Goal: Information Seeking & Learning: Learn about a topic

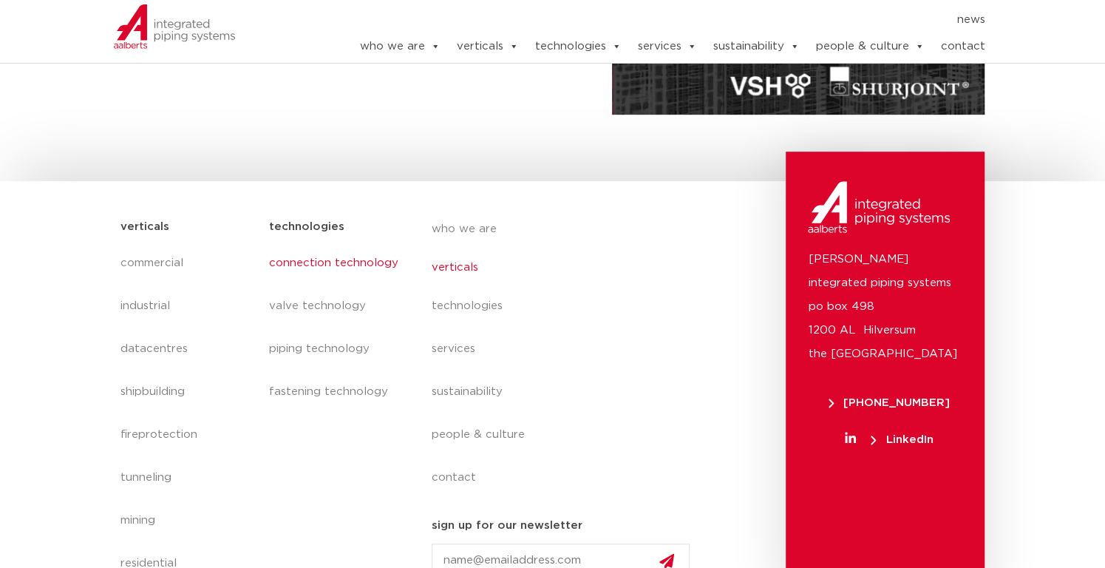
scroll to position [444, 0]
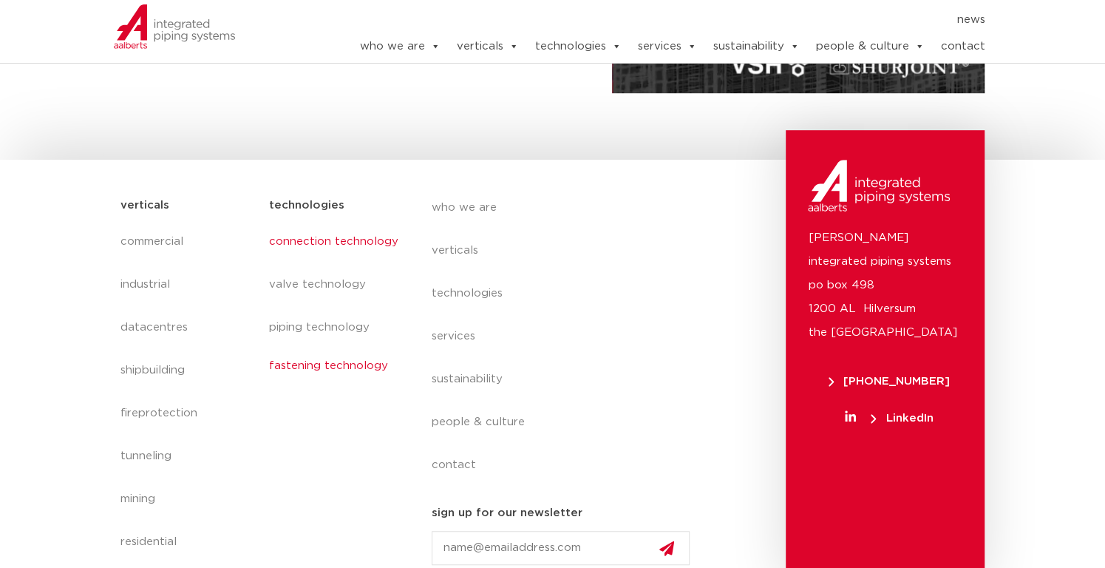
click at [312, 359] on link "fastening technology" at bounding box center [334, 366] width 133 height 34
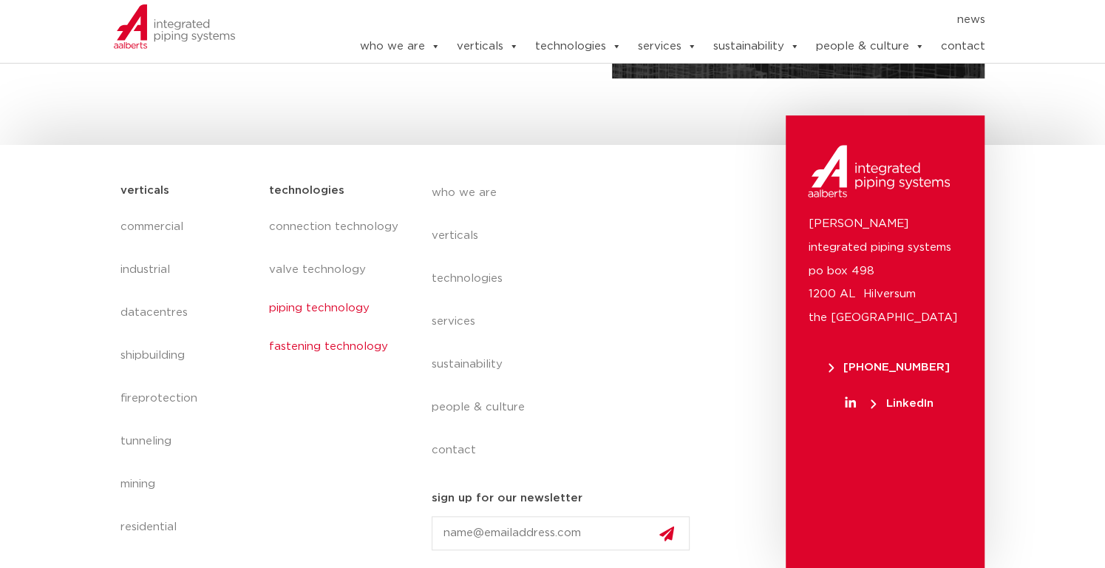
scroll to position [459, 0]
click at [326, 266] on link "valve technology" at bounding box center [334, 265] width 133 height 34
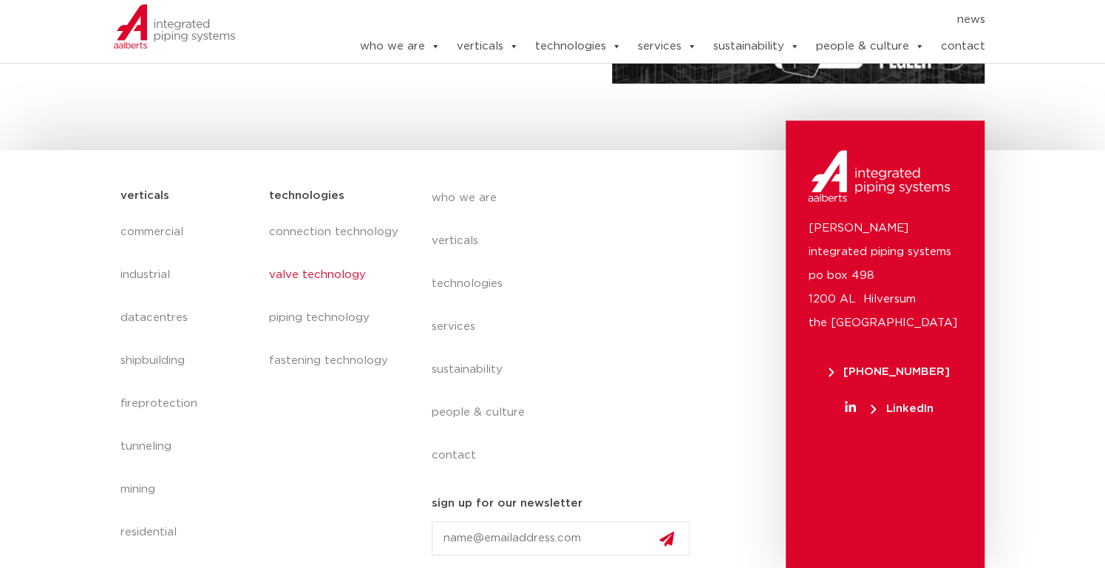
scroll to position [459, 0]
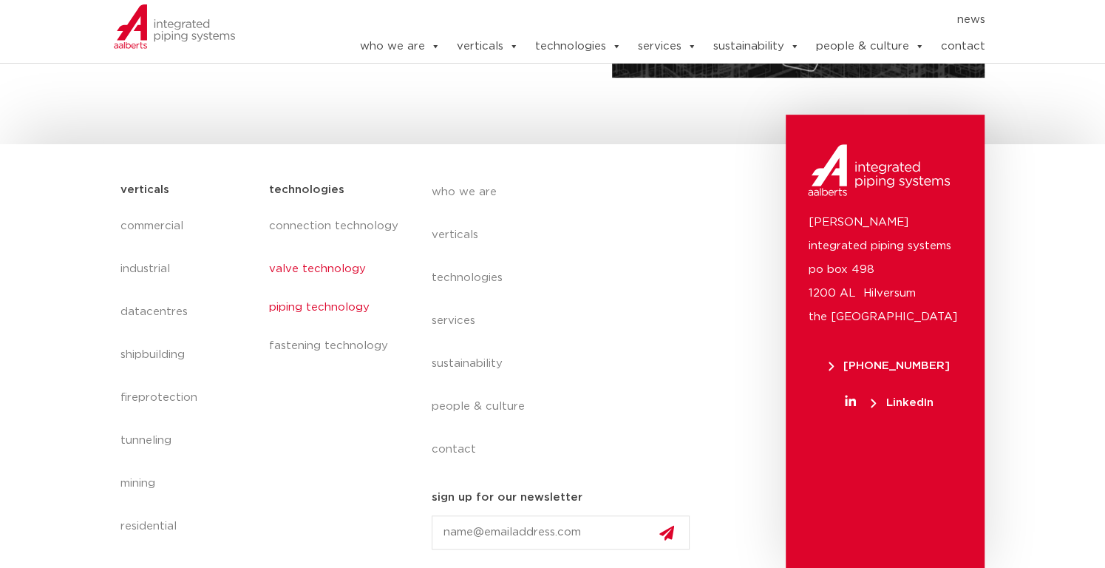
click at [313, 308] on link "piping technology" at bounding box center [334, 308] width 133 height 34
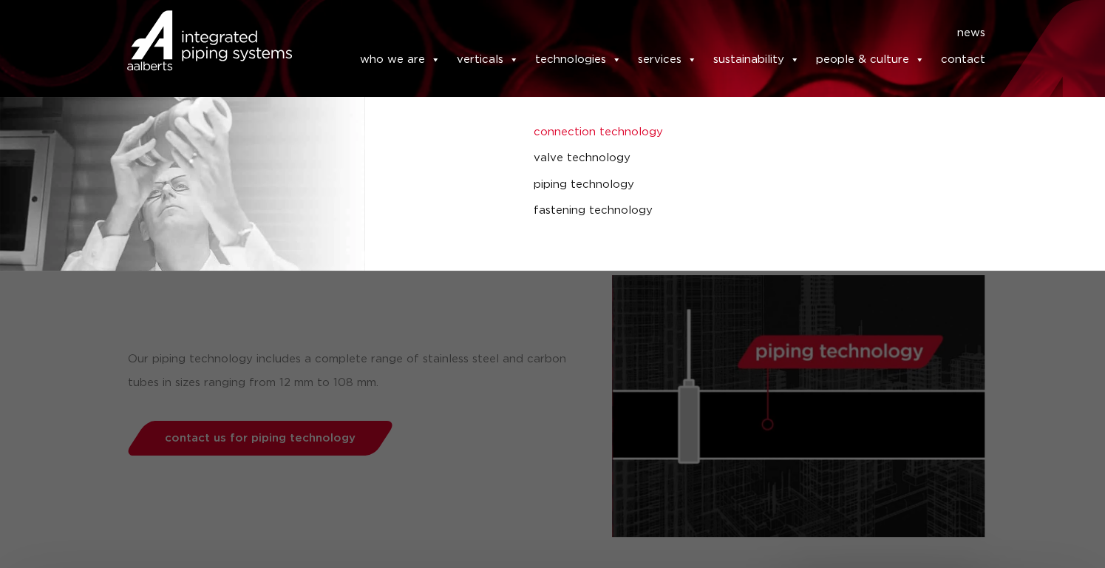
click at [605, 133] on link "connection technology" at bounding box center [741, 132] width 415 height 19
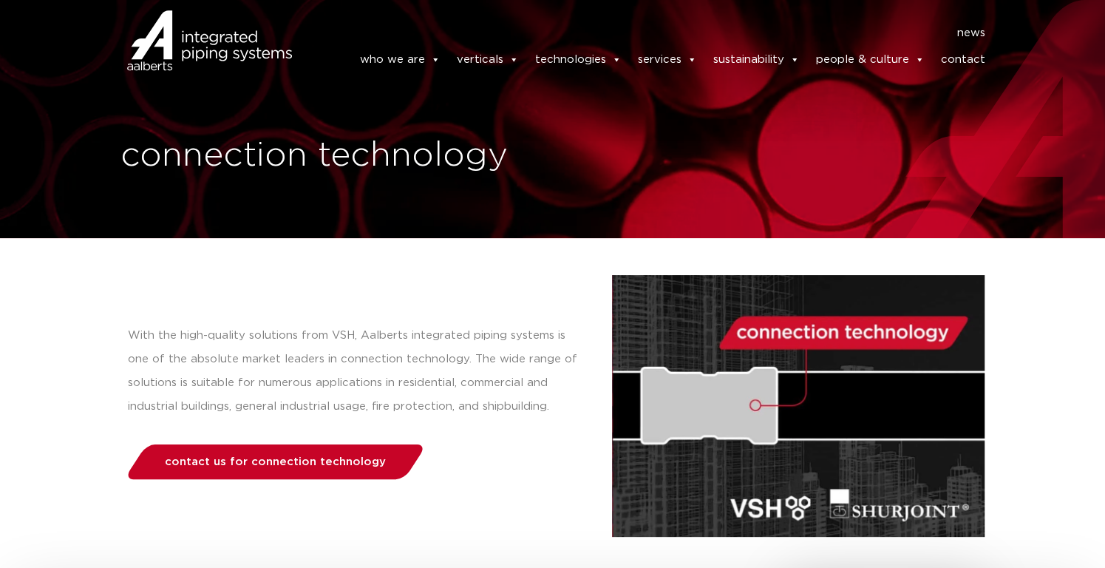
click at [333, 463] on span "contact us for connection technology" at bounding box center [275, 461] width 221 height 11
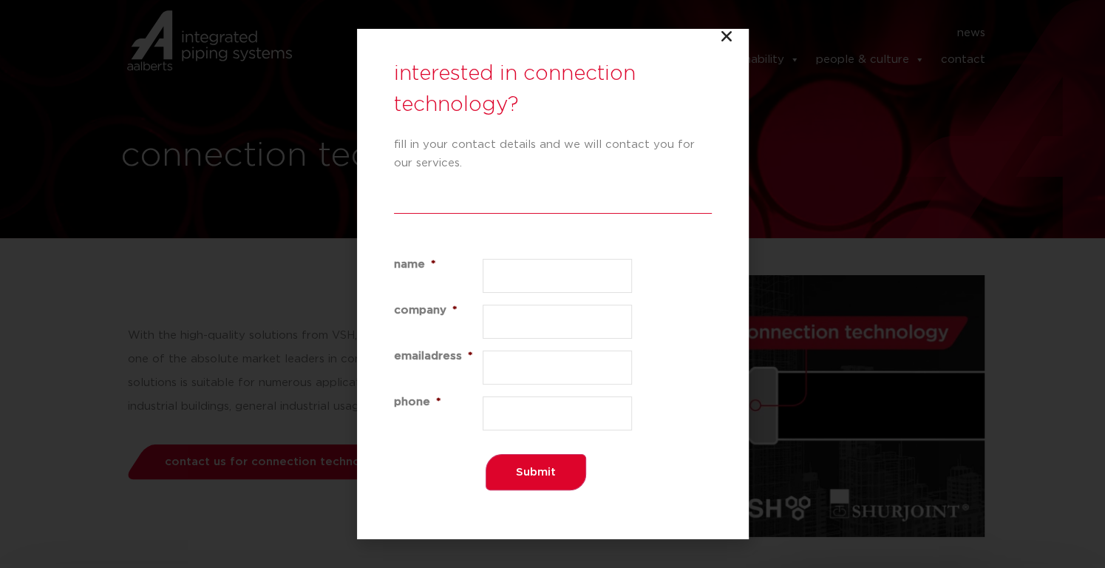
click at [727, 38] on icon "Close" at bounding box center [726, 36] width 15 height 15
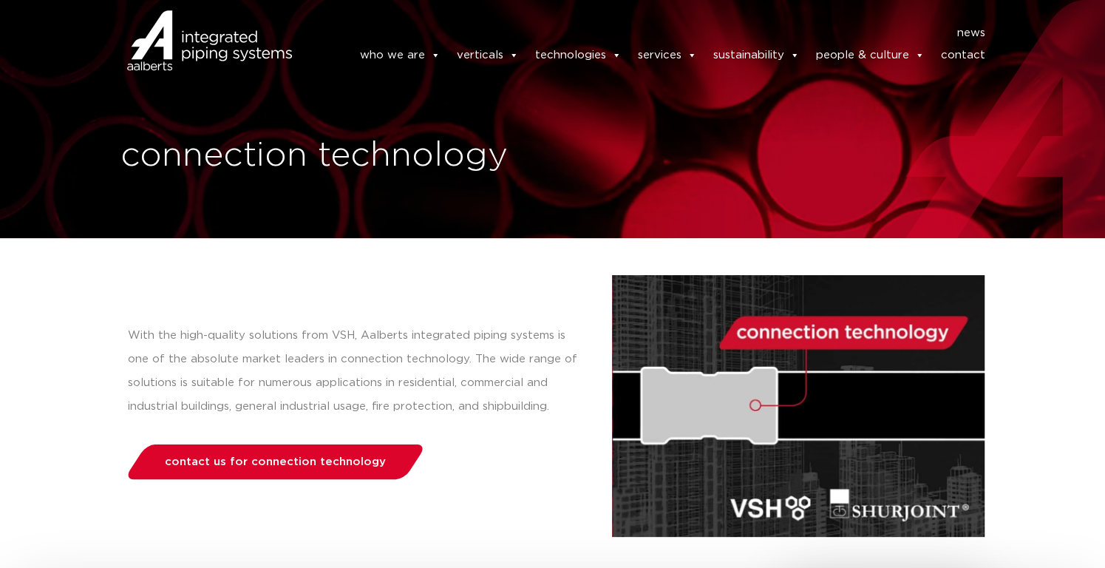
click at [965, 33] on link "news" at bounding box center [971, 33] width 28 height 15
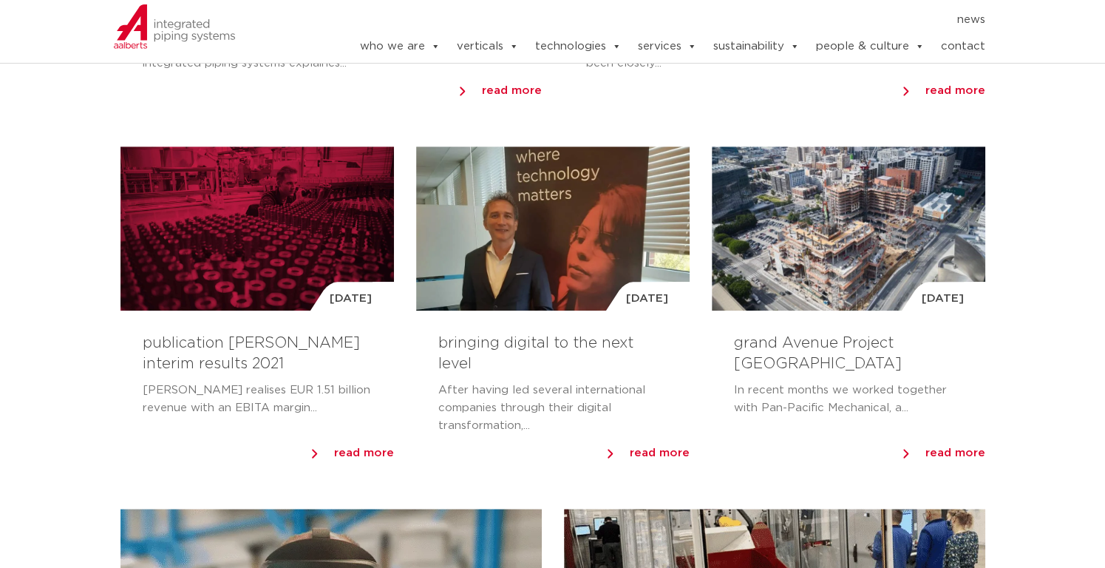
scroll to position [887, 0]
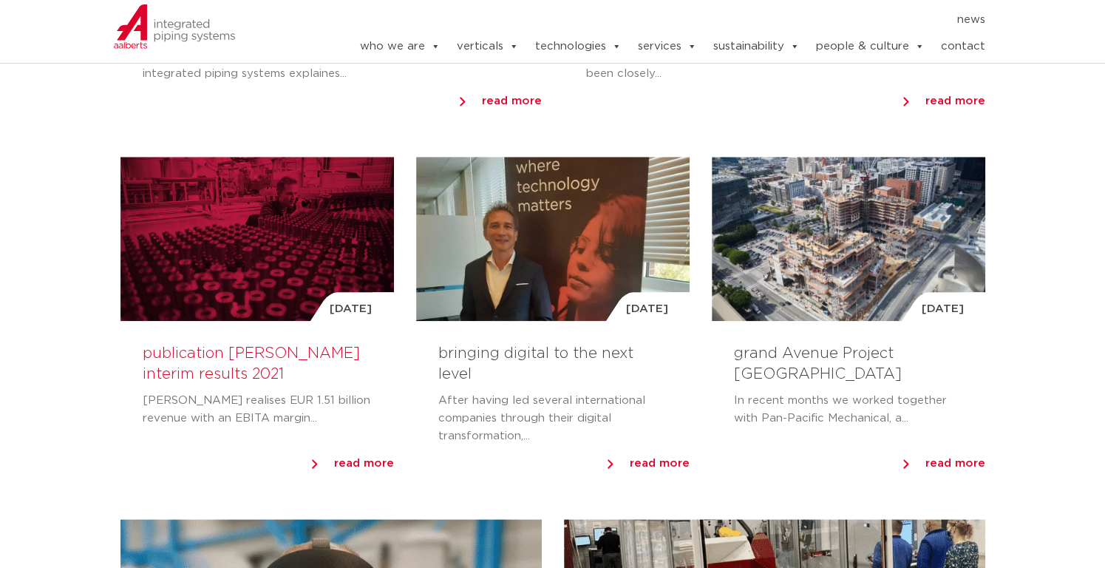
click at [257, 355] on link "publication Aalberts interim results 2021" at bounding box center [251, 363] width 217 height 35
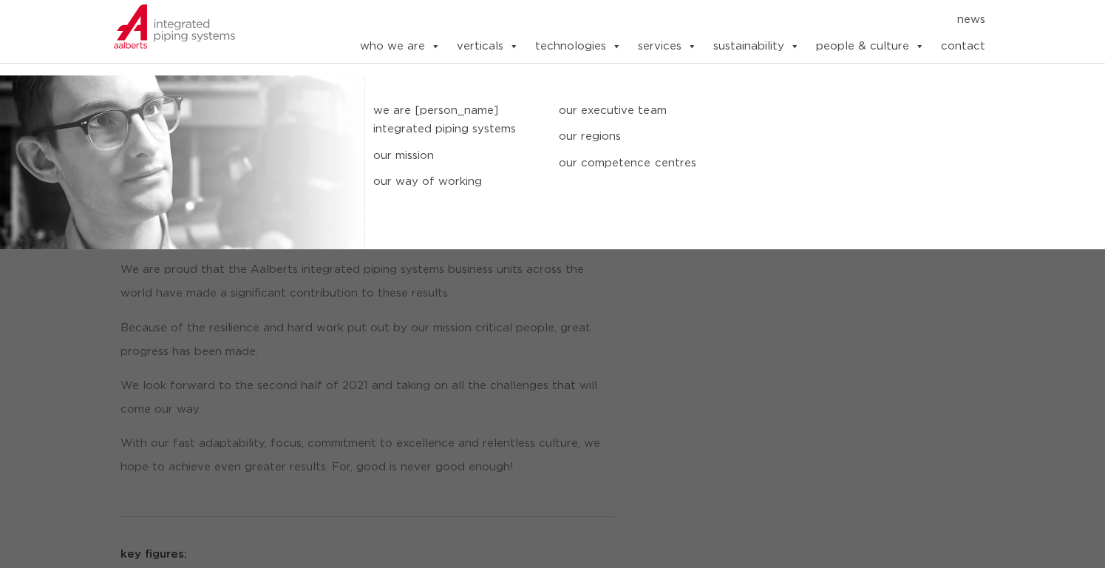
click at [438, 116] on link "we are [PERSON_NAME] integrated piping systems" at bounding box center [454, 120] width 163 height 38
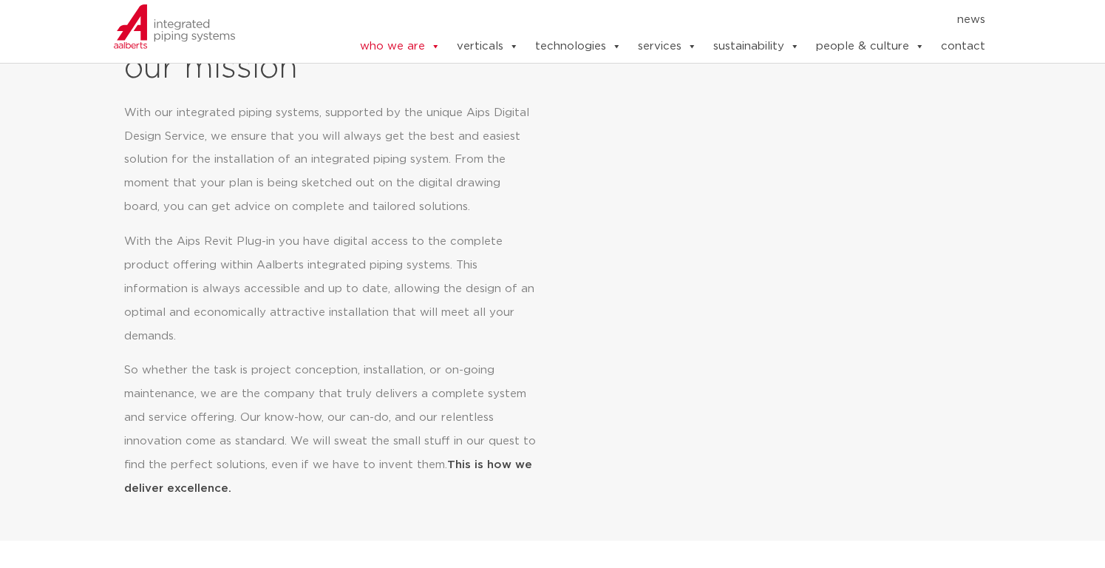
scroll to position [723, 0]
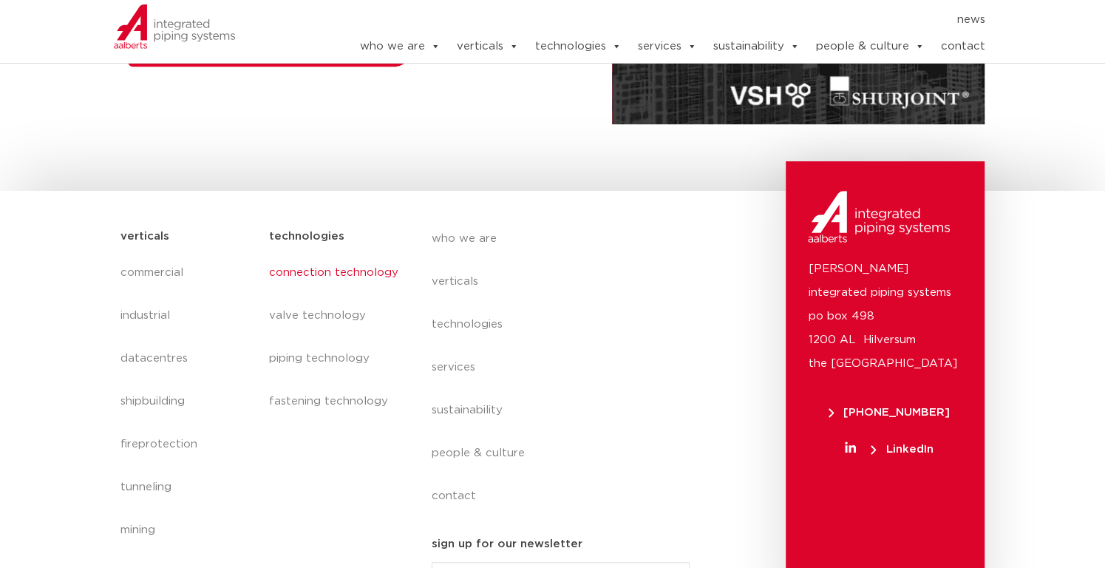
scroll to position [444, 0]
